Goal: Complete application form: Complete application form

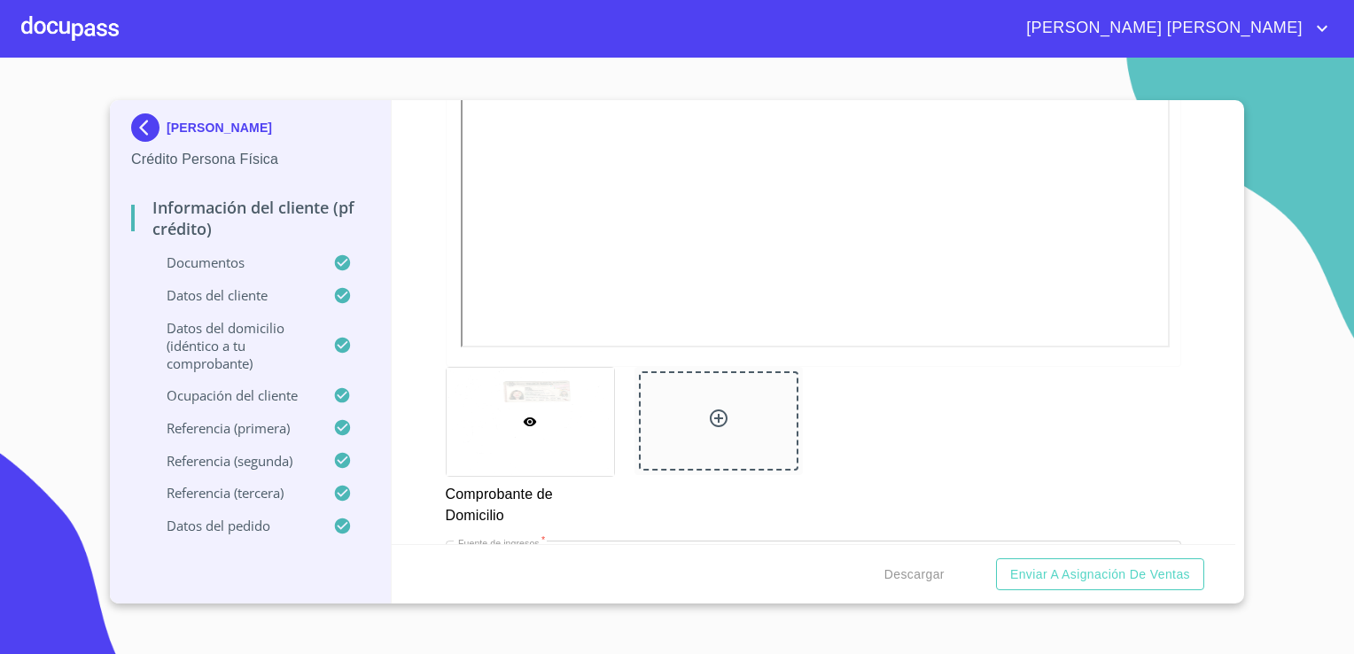
scroll to position [1302, 0]
click at [719, 395] on div at bounding box center [718, 418] width 159 height 99
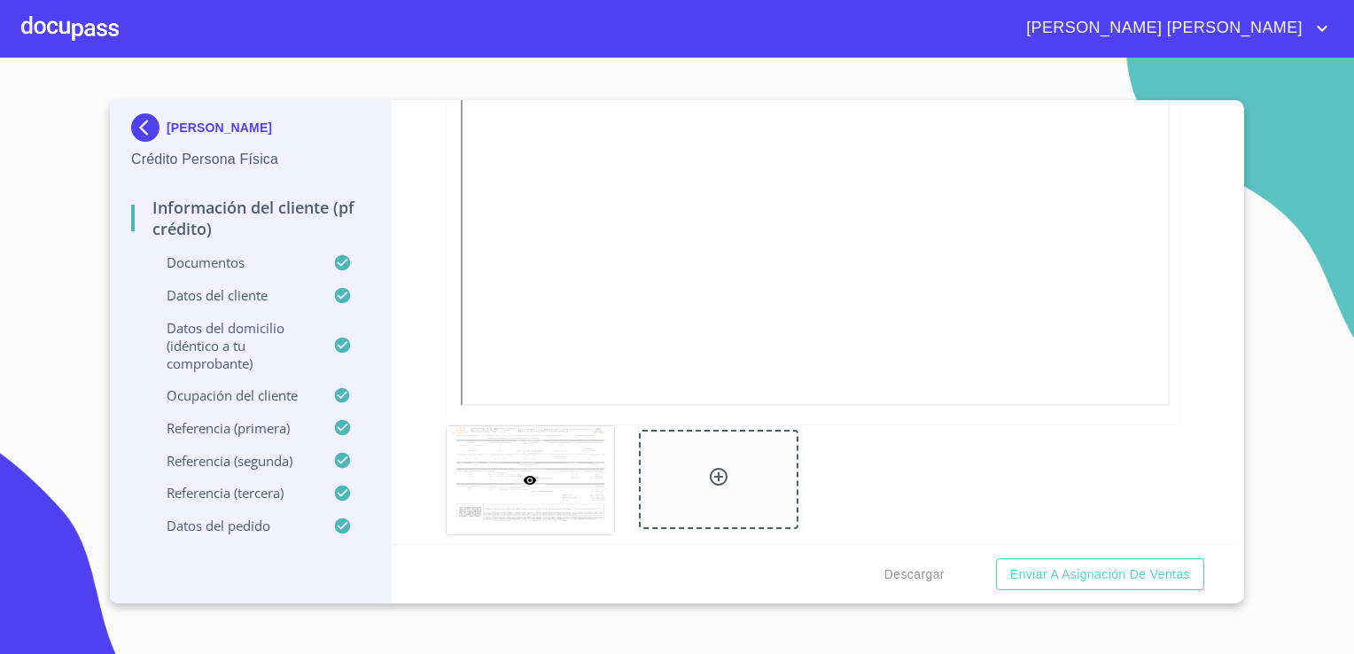
scroll to position [1618, 0]
click at [914, 569] on span "Descargar" at bounding box center [914, 574] width 60 height 22
click at [1060, 580] on span "Enviar a Asignación de Ventas" at bounding box center [1100, 574] width 180 height 22
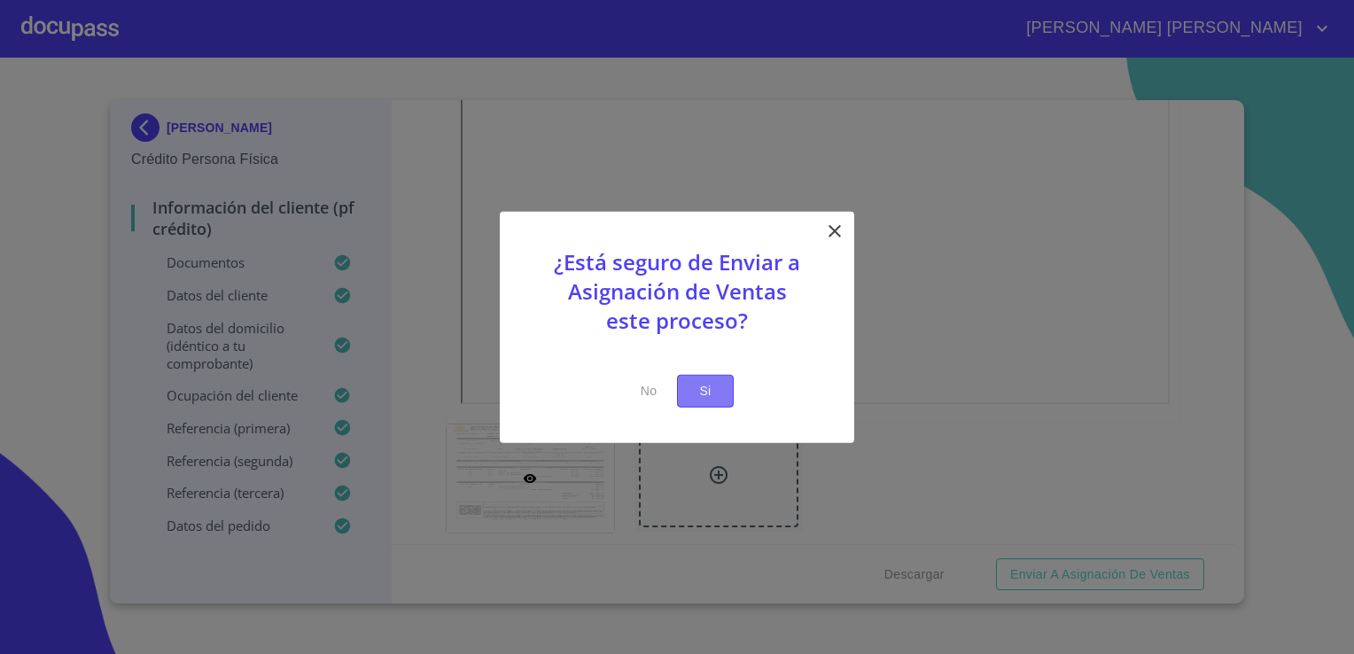
click at [721, 390] on button "Si" at bounding box center [705, 391] width 57 height 33
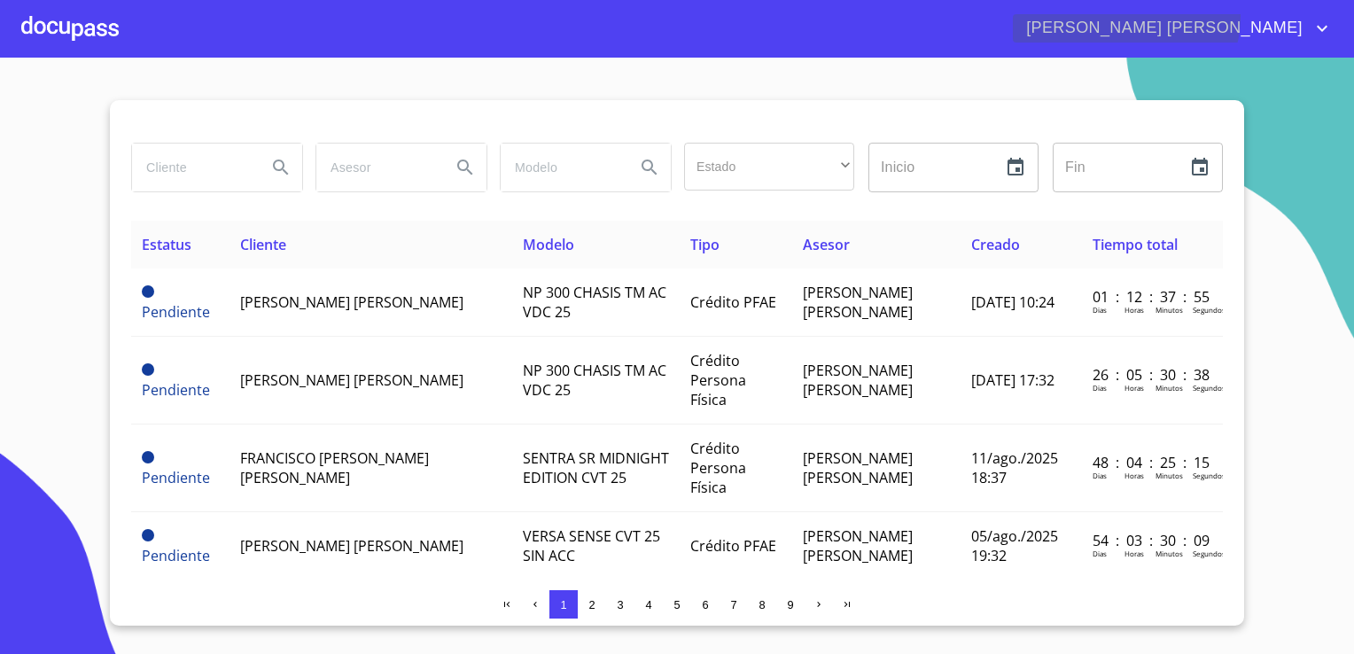
click at [1315, 16] on span "[PERSON_NAME] [PERSON_NAME]" at bounding box center [1173, 28] width 320 height 28
click at [1310, 41] on li "Salir" at bounding box center [1305, 37] width 58 height 32
